Goal: Task Accomplishment & Management: Manage account settings

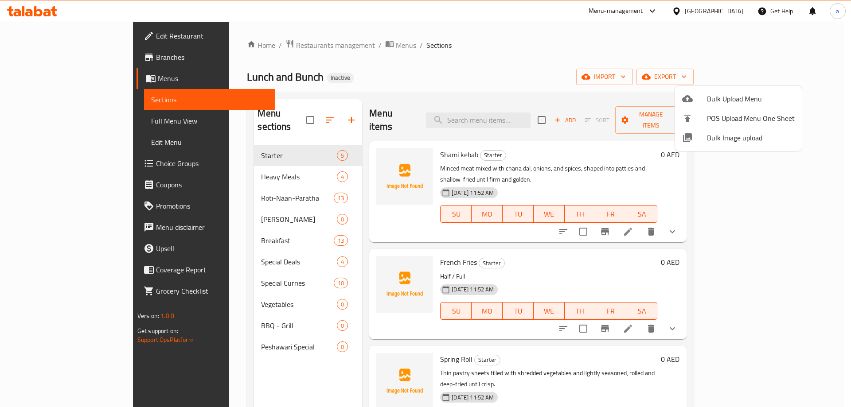
click at [723, 78] on div at bounding box center [425, 203] width 851 height 407
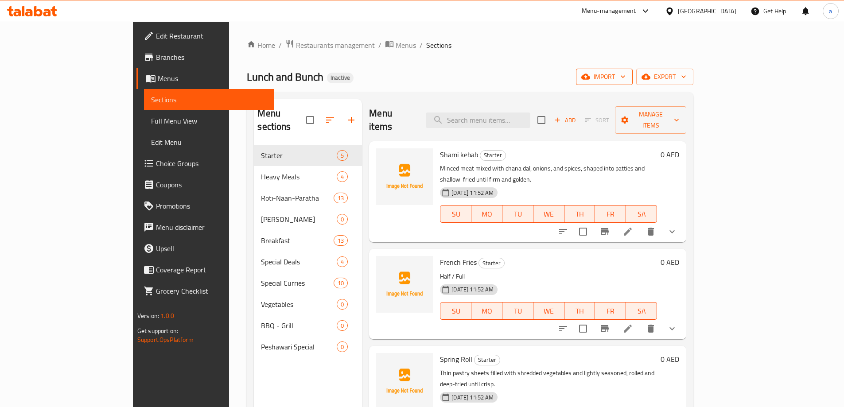
click at [626, 82] on span "import" at bounding box center [604, 76] width 43 height 11
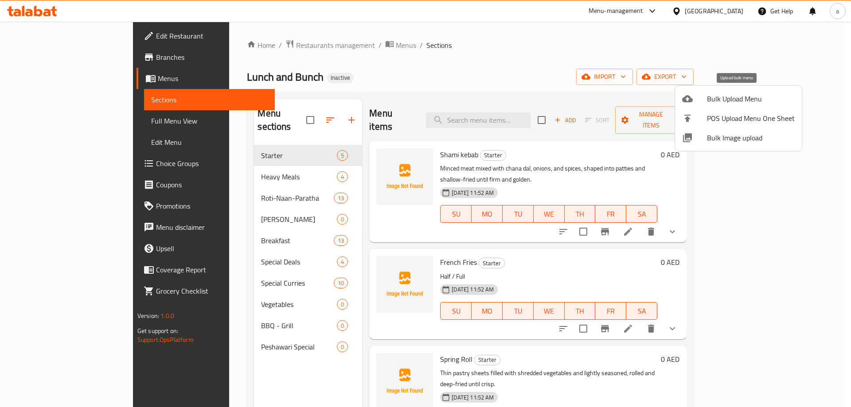
click at [727, 94] on span "Bulk Upload Menu" at bounding box center [751, 99] width 88 height 11
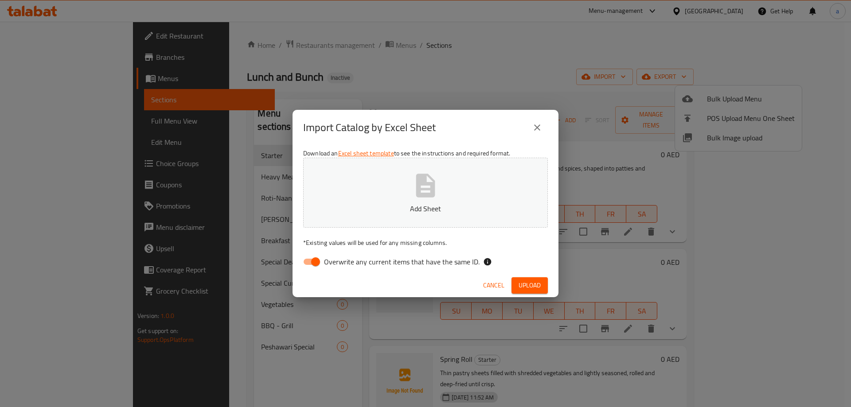
drag, startPoint x: 431, startPoint y: 263, endPoint x: 435, endPoint y: 233, distance: 30.8
click at [431, 263] on span "Overwrite any current items that have the same ID." at bounding box center [402, 262] width 156 height 11
click at [341, 263] on input "Overwrite any current items that have the same ID." at bounding box center [315, 262] width 51 height 17
checkbox input "false"
click at [434, 228] on div "Download an Excel sheet template to see the instructions and required format. A…" at bounding box center [426, 209] width 266 height 129
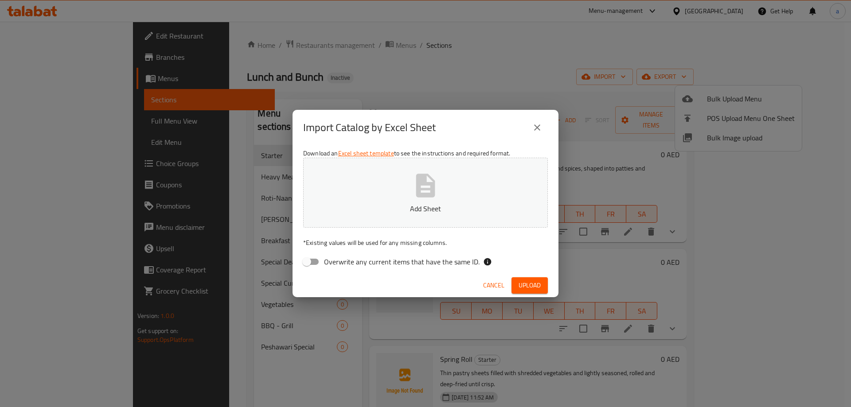
click at [443, 208] on p "Add Sheet" at bounding box center [425, 208] width 217 height 11
click at [518, 287] on button "Upload" at bounding box center [530, 286] width 36 height 16
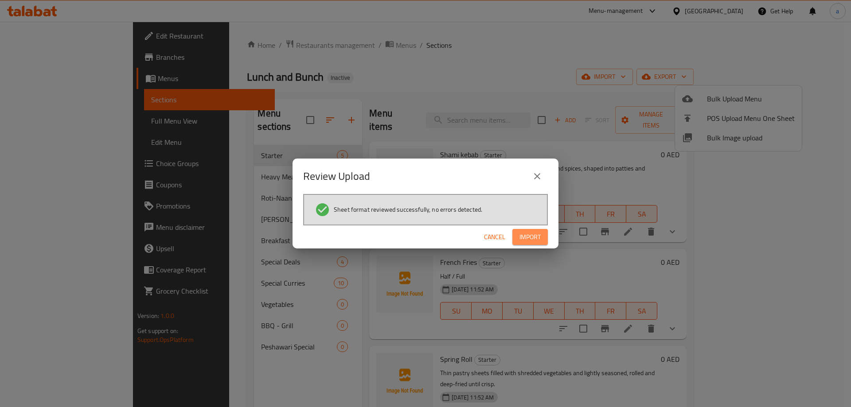
click at [522, 240] on span "Import" at bounding box center [530, 237] width 21 height 11
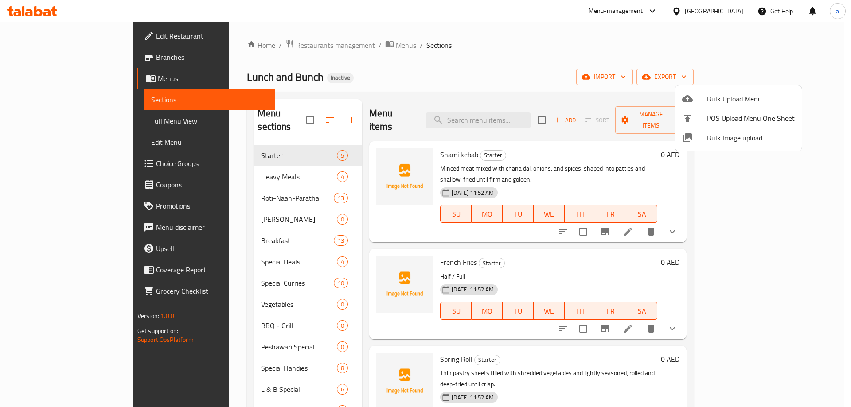
click at [438, 79] on div at bounding box center [425, 203] width 851 height 407
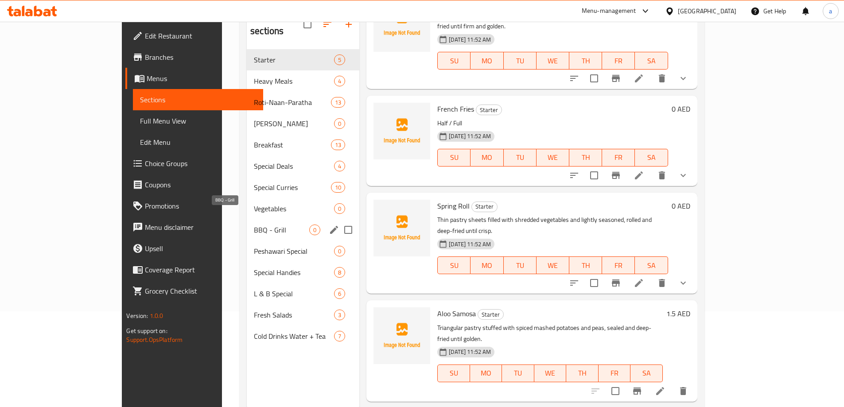
scroll to position [80, 0]
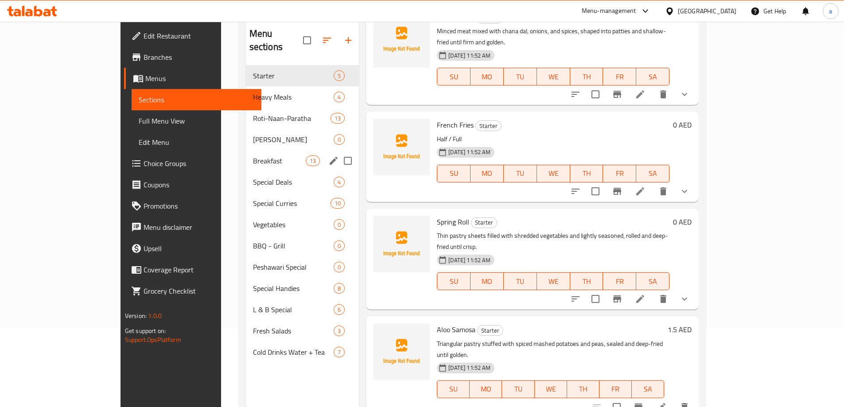
click at [246, 150] on div "Breakfast 13" at bounding box center [302, 160] width 113 height 21
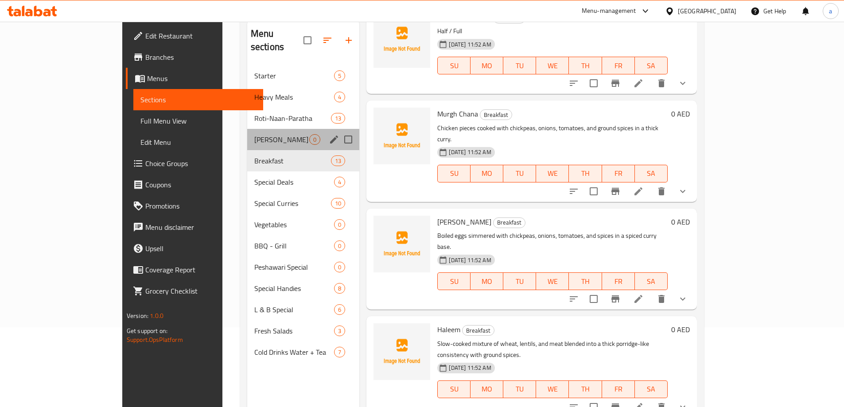
click at [247, 133] on div "Biryani Rice 0" at bounding box center [303, 139] width 113 height 21
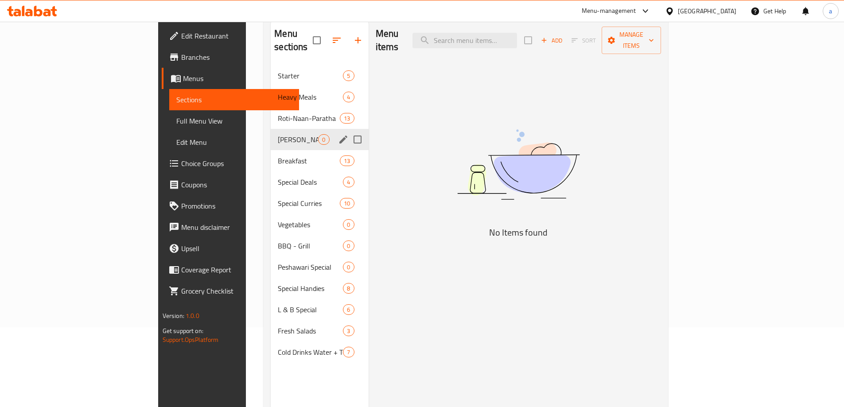
drag, startPoint x: 318, startPoint y: 129, endPoint x: 318, endPoint y: 138, distance: 8.9
click at [348, 130] on input "Menu sections" at bounding box center [357, 139] width 19 height 19
checkbox input "true"
click at [348, 215] on input "Menu sections" at bounding box center [357, 224] width 19 height 19
checkbox input "true"
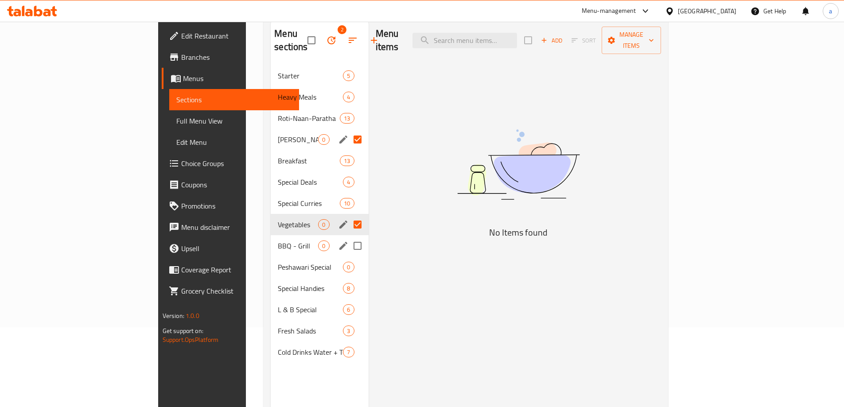
click at [348, 237] on input "Menu sections" at bounding box center [357, 246] width 19 height 19
checkbox input "true"
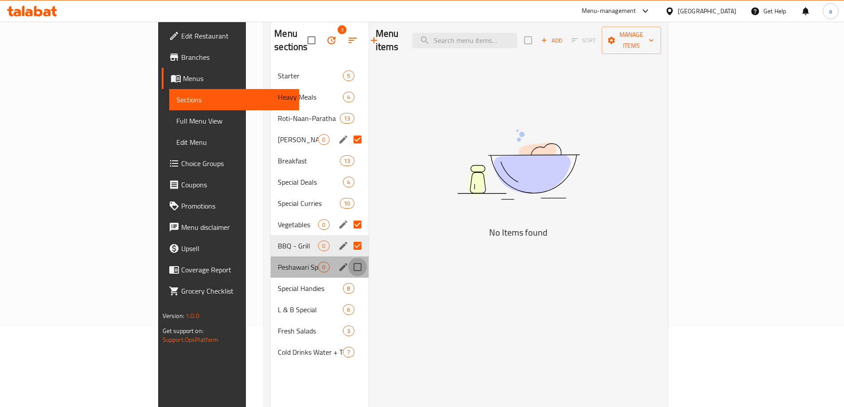
drag, startPoint x: 316, startPoint y: 254, endPoint x: 318, endPoint y: 159, distance: 95.3
click at [348, 258] on input "Menu sections" at bounding box center [357, 267] width 19 height 19
checkbox input "true"
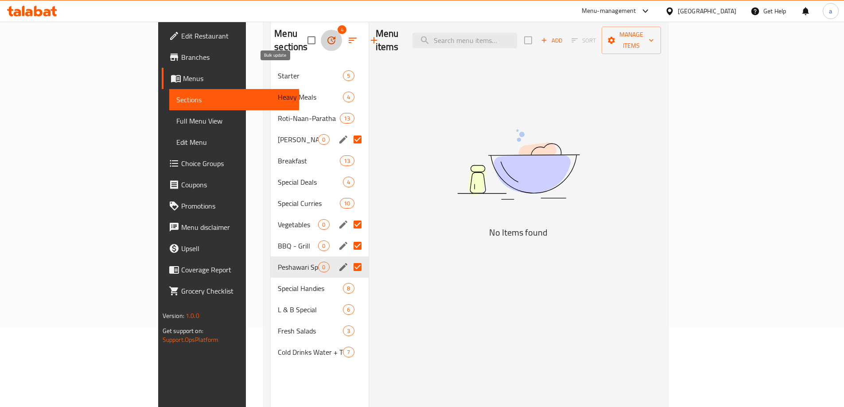
click at [328, 36] on icon "button" at bounding box center [332, 40] width 8 height 8
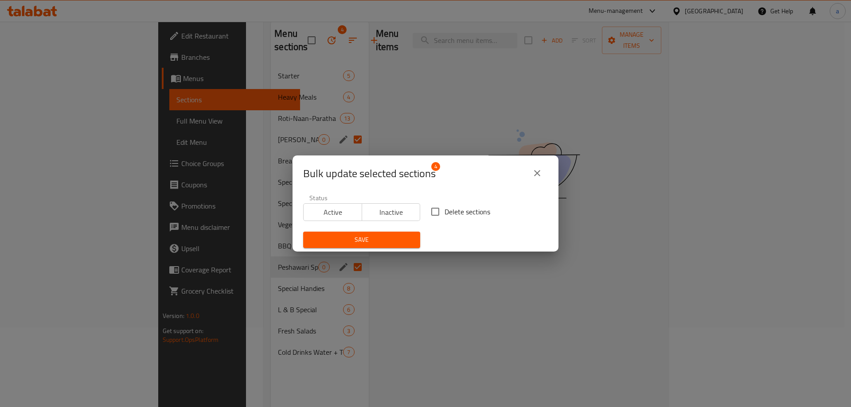
click at [467, 210] on span "Delete sections" at bounding box center [468, 212] width 46 height 11
click at [445, 210] on input "Delete sections" at bounding box center [435, 212] width 19 height 19
checkbox input "true"
click at [385, 238] on span "Save" at bounding box center [361, 240] width 103 height 11
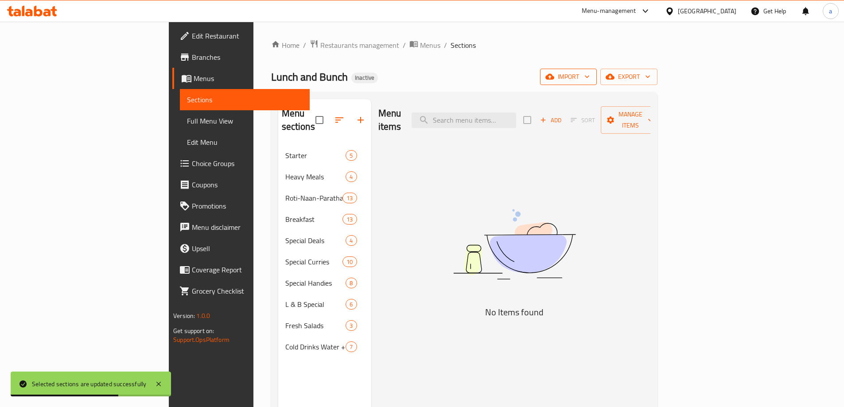
click at [590, 76] on span "import" at bounding box center [568, 76] width 43 height 11
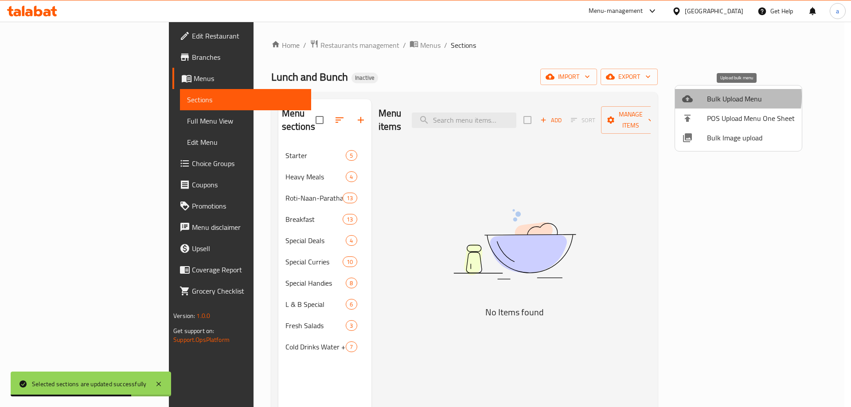
click at [715, 97] on span "Bulk Upload Menu" at bounding box center [751, 99] width 88 height 11
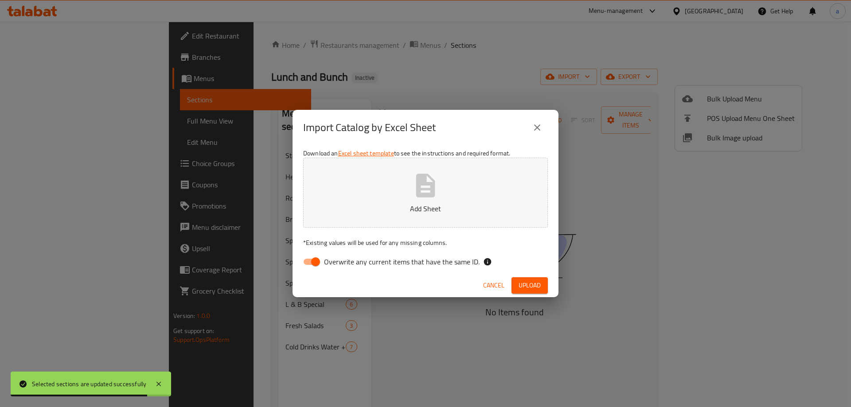
click at [431, 267] on span "Overwrite any current items that have the same ID." at bounding box center [402, 262] width 156 height 11
click at [341, 268] on input "Overwrite any current items that have the same ID." at bounding box center [315, 262] width 51 height 17
checkbox input "false"
click at [442, 186] on button "Add Sheet" at bounding box center [425, 193] width 245 height 70
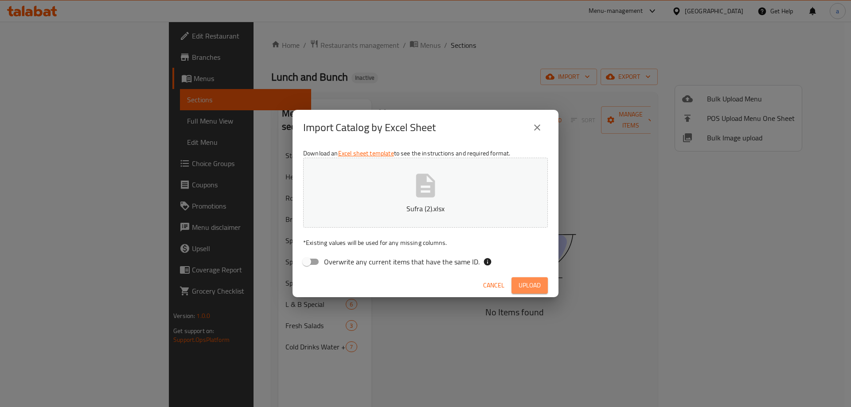
click at [533, 280] on span "Upload" at bounding box center [530, 285] width 22 height 11
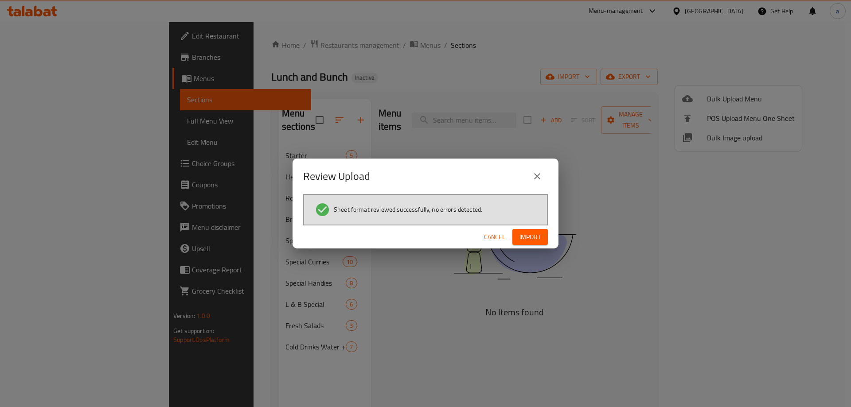
click at [537, 238] on span "Import" at bounding box center [530, 237] width 21 height 11
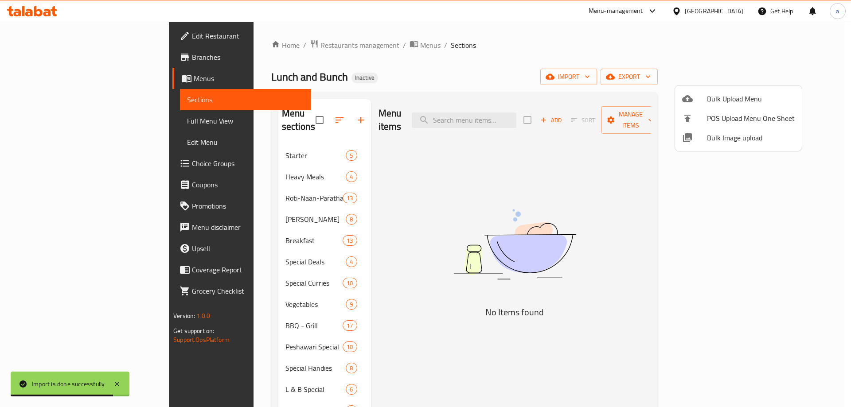
click at [312, 299] on div at bounding box center [425, 203] width 851 height 407
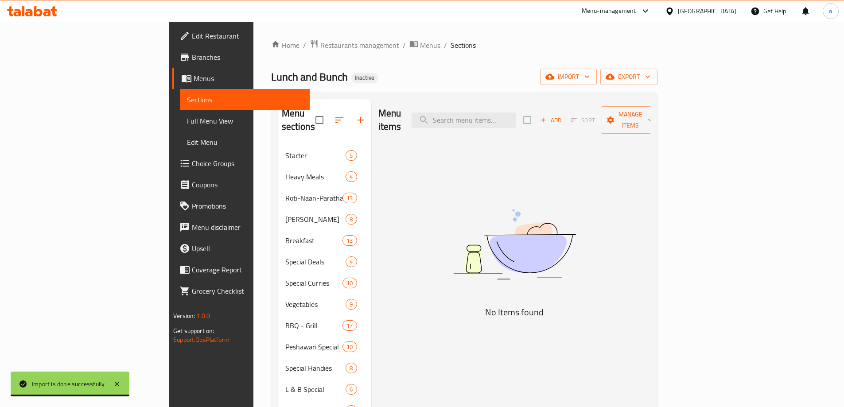
click at [371, 297] on div "Menu items Add Sort Manage items No Items found" at bounding box center [510, 302] width 279 height 407
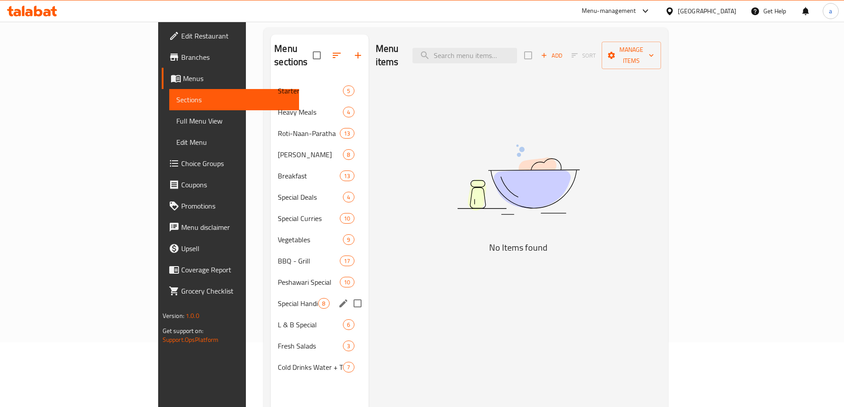
scroll to position [80, 0]
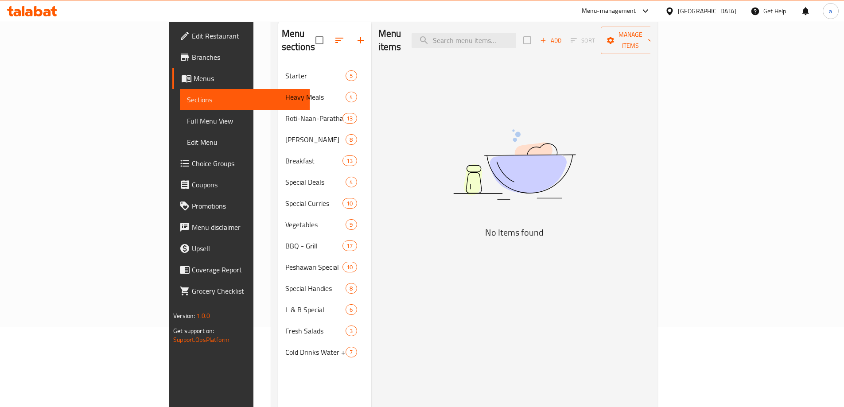
click at [187, 116] on span "Full Menu View" at bounding box center [245, 121] width 116 height 11
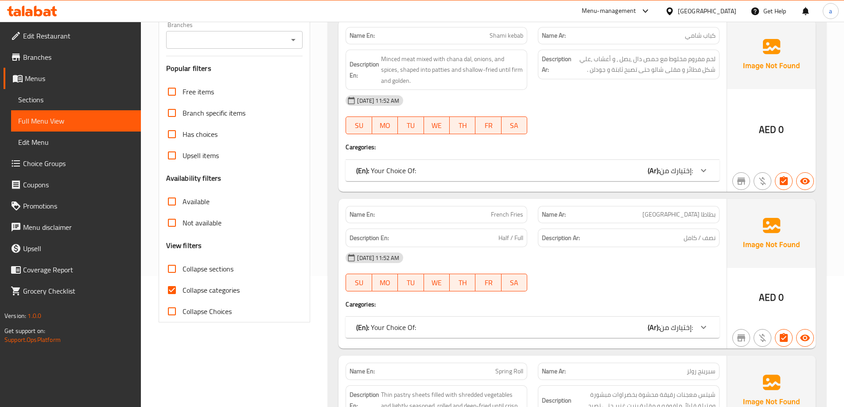
scroll to position [213, 0]
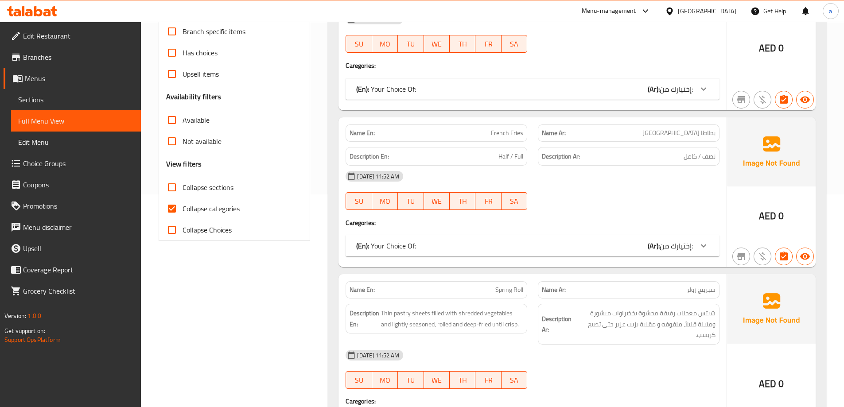
click at [196, 214] on span "Collapse categories" at bounding box center [211, 208] width 57 height 11
click at [183, 214] on input "Collapse categories" at bounding box center [171, 208] width 21 height 21
checkbox input "false"
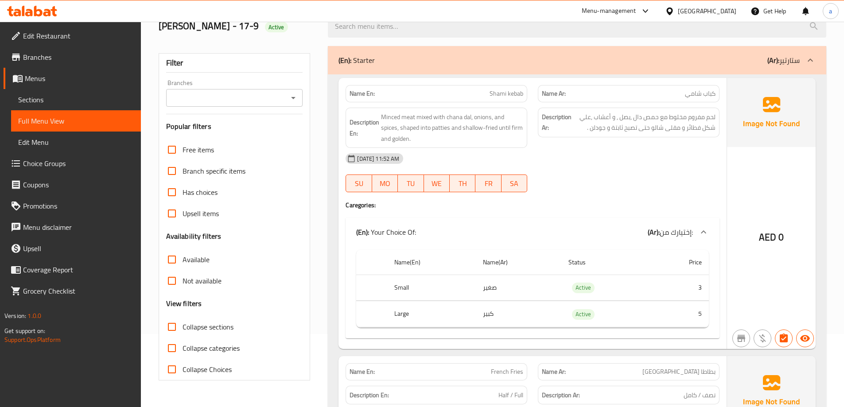
scroll to position [0, 0]
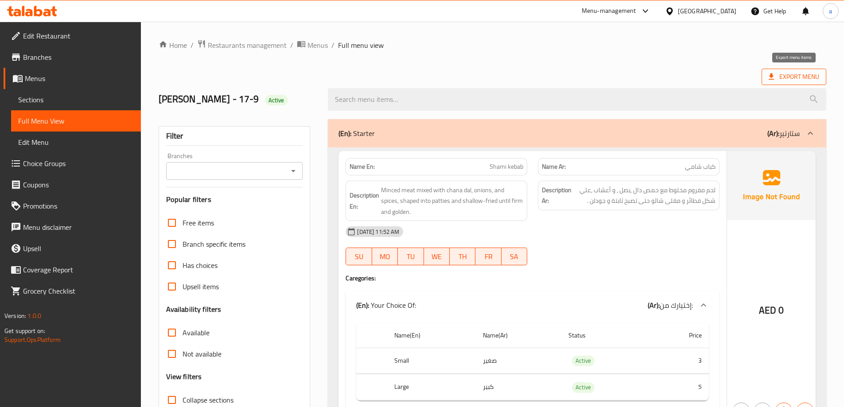
click at [783, 73] on span "Export Menu" at bounding box center [794, 76] width 51 height 11
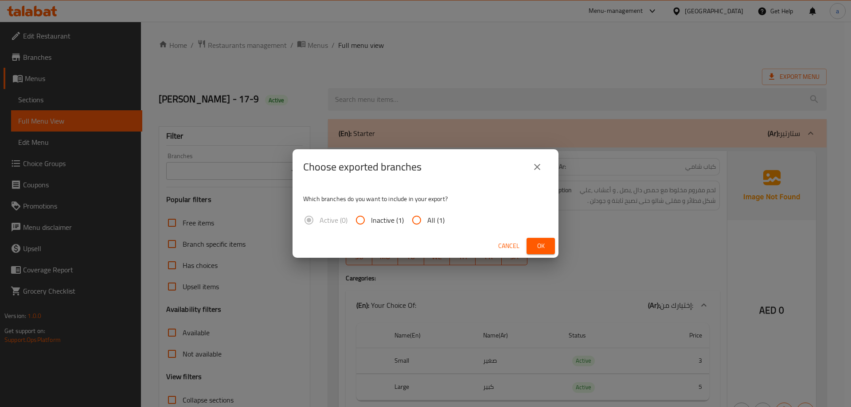
click at [444, 225] on div "Active (0) Inactive (1) All (1)" at bounding box center [377, 220] width 149 height 21
click at [434, 224] on span "All (1)" at bounding box center [435, 220] width 17 height 11
click at [427, 224] on input "All (1)" at bounding box center [416, 220] width 21 height 21
radio input "true"
click at [539, 242] on span "Ok" at bounding box center [541, 246] width 14 height 11
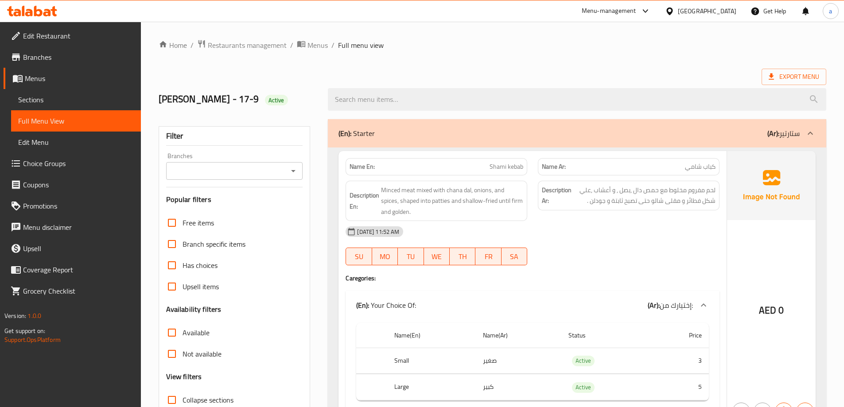
click at [97, 63] on link "Branches" at bounding box center [72, 57] width 137 height 21
